Goal: Find specific page/section: Find specific page/section

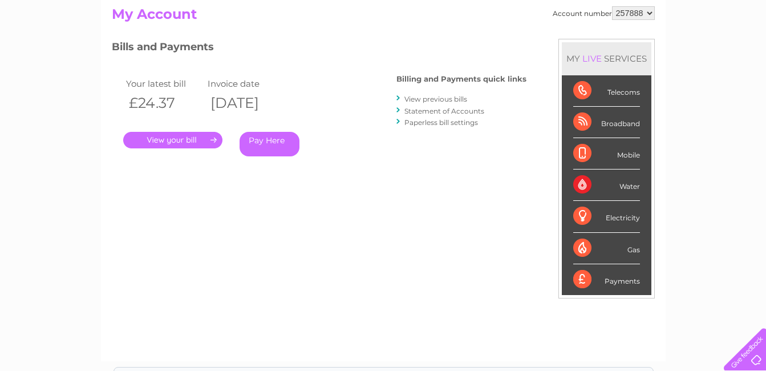
scroll to position [131, 0]
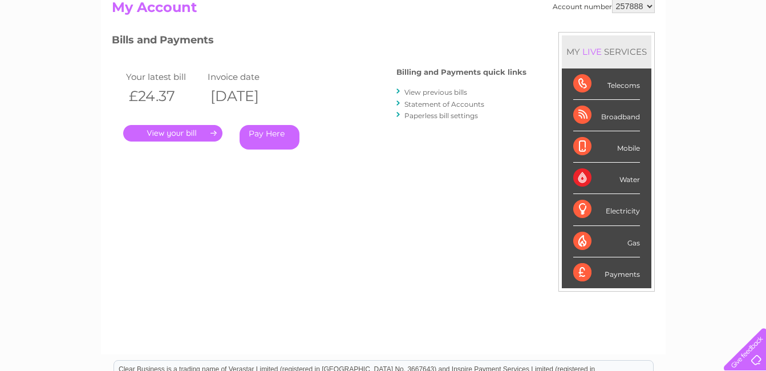
click at [630, 180] on div "Water" at bounding box center [606, 178] width 67 height 31
click at [630, 179] on div "Water" at bounding box center [606, 178] width 67 height 31
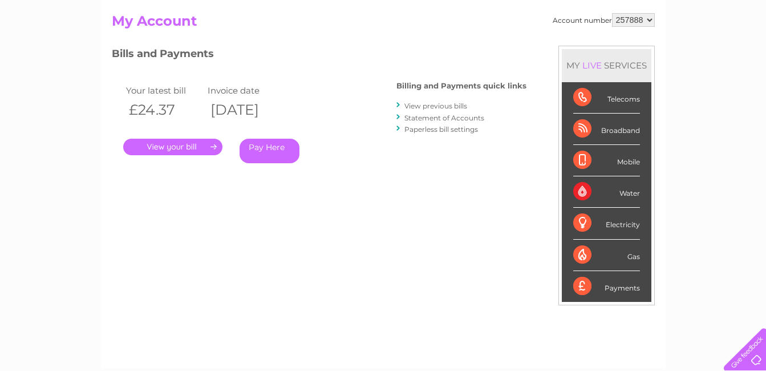
scroll to position [0, 0]
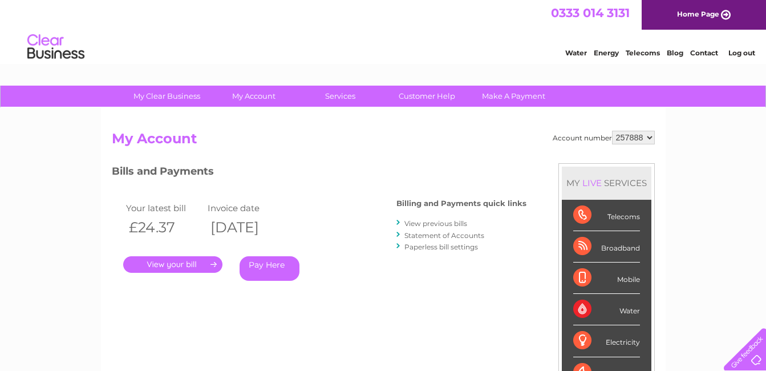
click at [571, 50] on link "Water" at bounding box center [576, 53] width 22 height 9
